Goal: Task Accomplishment & Management: Use online tool/utility

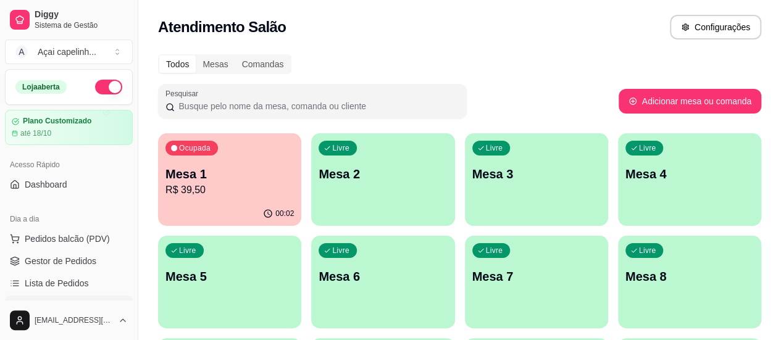
scroll to position [123, 0]
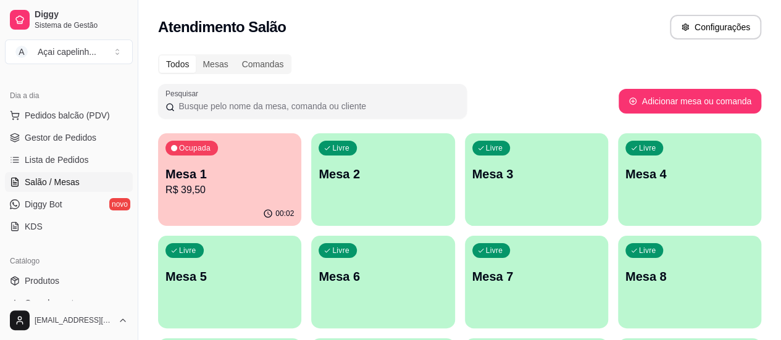
click at [191, 194] on p "R$ 39,50" at bounding box center [229, 190] width 128 height 15
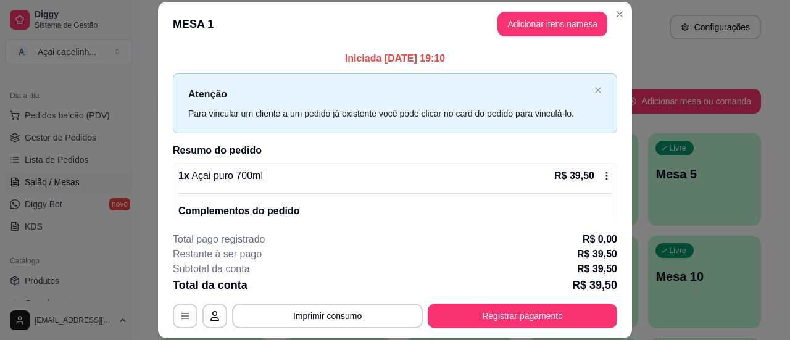
click at [602, 172] on icon at bounding box center [607, 176] width 10 height 10
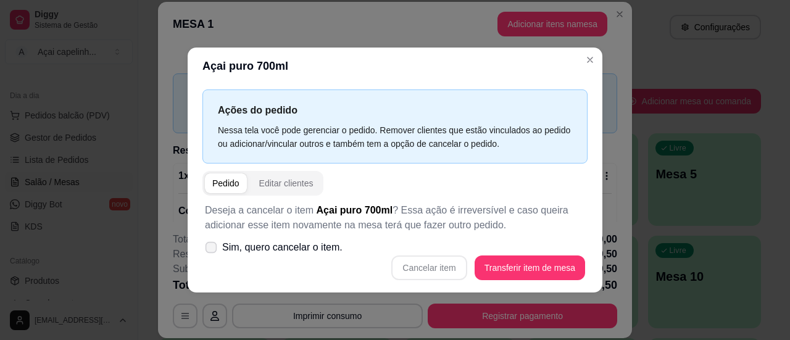
click at [217, 246] on label "Sim, quero cancelar o item." at bounding box center [274, 247] width 148 height 25
click at [212, 249] on input "Sim, quero cancelar o item." at bounding box center [208, 253] width 8 height 8
checkbox input "true"
click at [430, 271] on button "Cancelar item" at bounding box center [429, 268] width 73 height 24
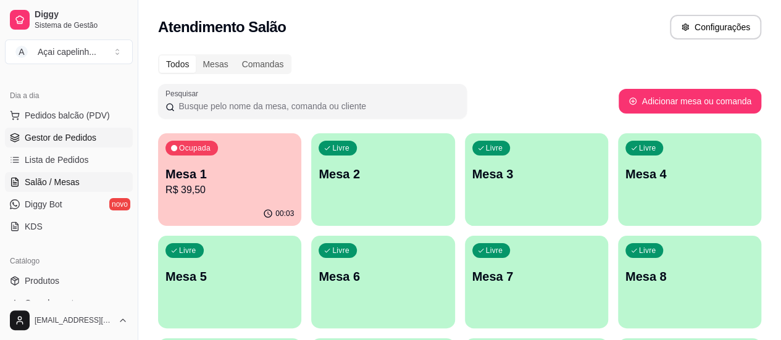
click at [77, 133] on span "Gestor de Pedidos" at bounding box center [61, 137] width 72 height 12
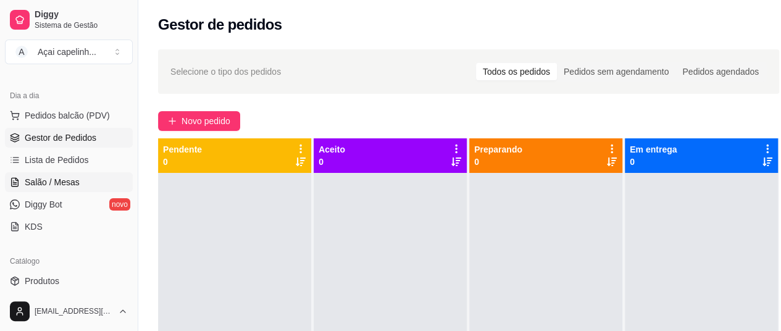
click at [46, 178] on span "Salão / Mesas" at bounding box center [52, 182] width 55 height 12
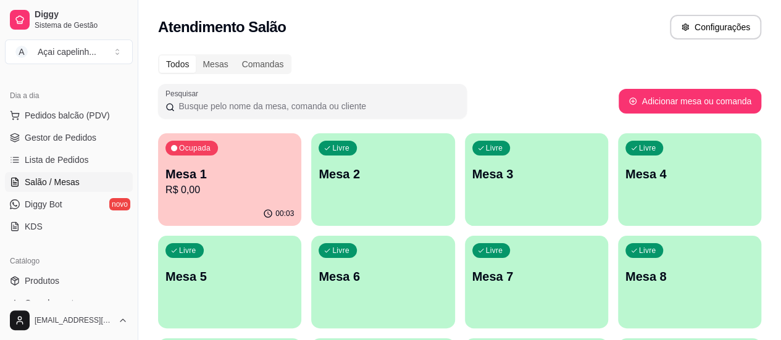
click at [46, 178] on span "Salão / Mesas" at bounding box center [52, 182] width 55 height 12
